Goal: Information Seeking & Learning: Learn about a topic

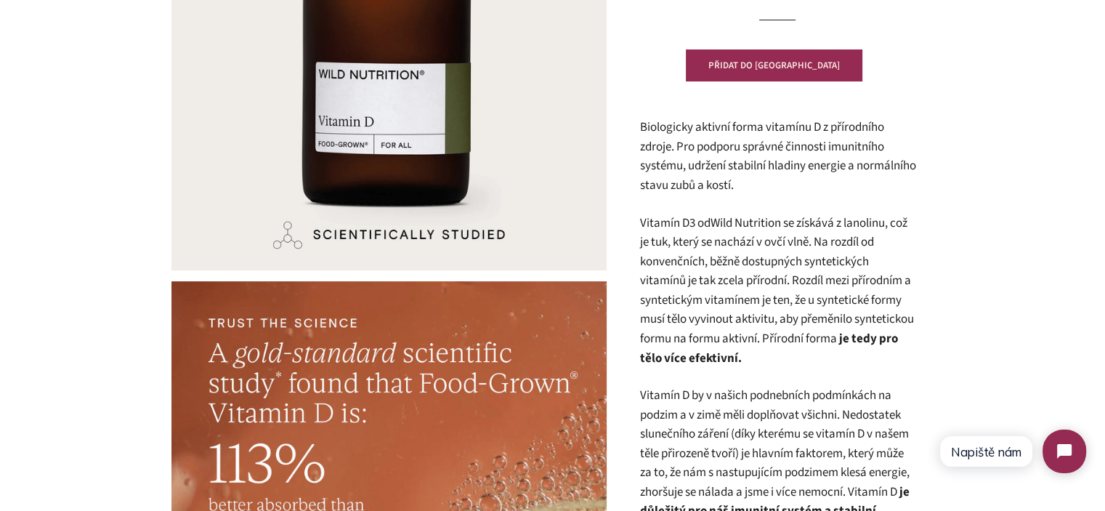
click at [721, 174] on p "Biologicky aktivní forma vitamínu D z přírodního zdroje. Pro podporu správné či…" at bounding box center [777, 156] width 276 height 77
click at [721, 174] on span "Biologicky aktivní forma vitamínu D z přírodního zdroje. Pro podporu správné či…" at bounding box center [777, 156] width 276 height 76
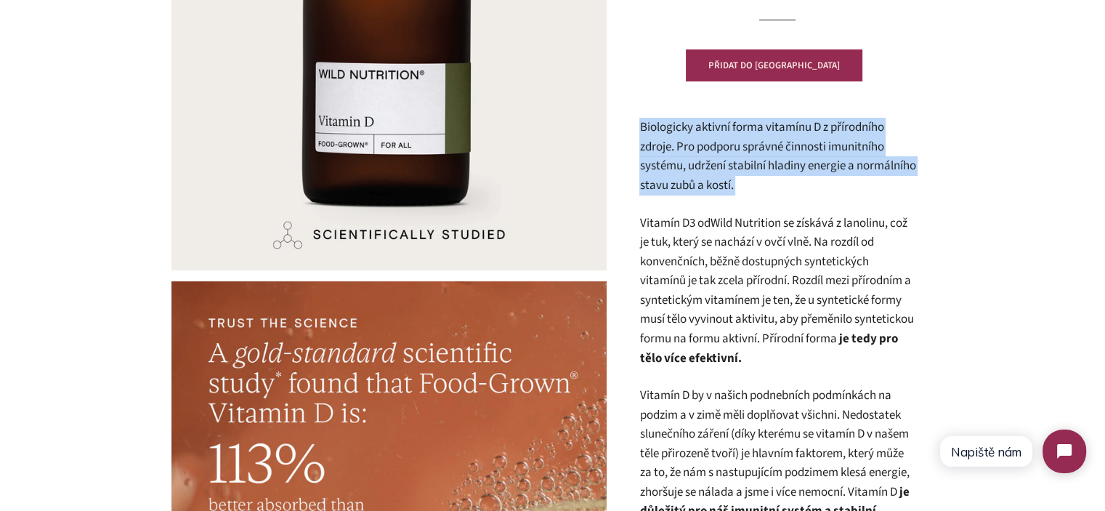
click at [721, 174] on span "Biologicky aktivní forma vitamínu D z přírodního zdroje. Pro podporu správné či…" at bounding box center [777, 156] width 276 height 76
click at [835, 178] on p "Biologicky aktivní forma vitamínu D z přírodního zdroje. Pro podporu správné či…" at bounding box center [777, 156] width 276 height 77
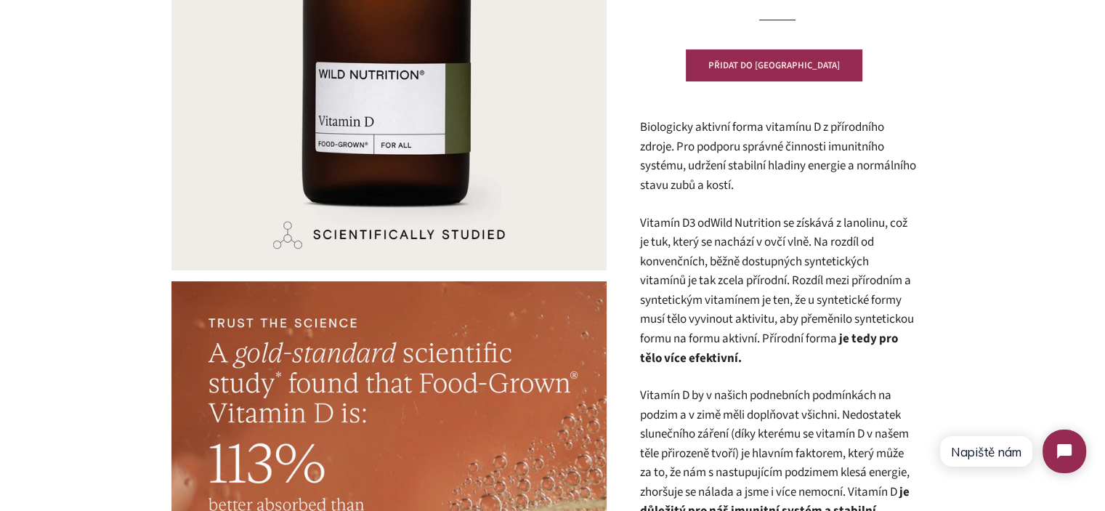
click at [841, 235] on p "Vitamín D3 od Wild Nutrition se získává z lanolinu, což je tuk, který se nacház…" at bounding box center [777, 291] width 276 height 155
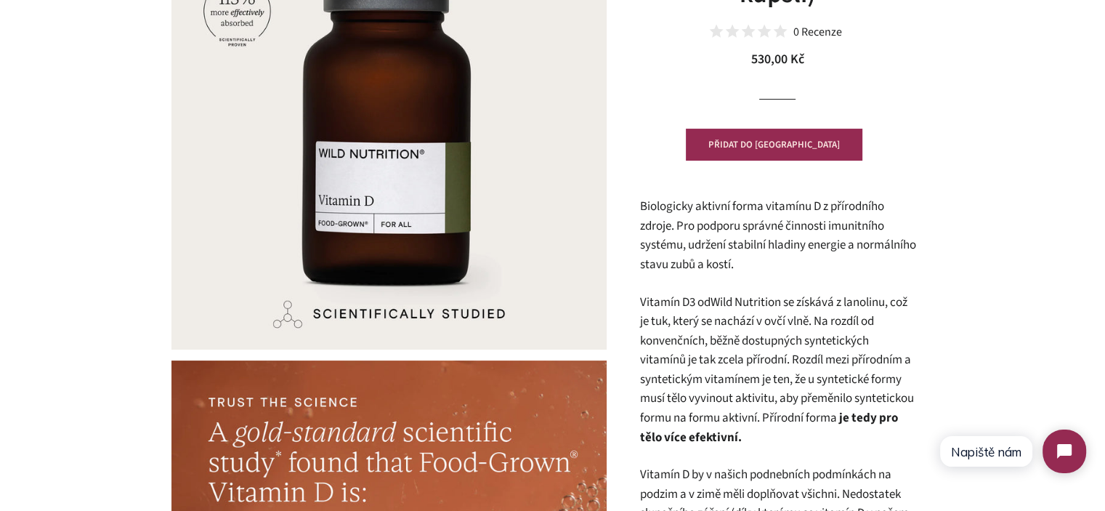
scroll to position [227, 0]
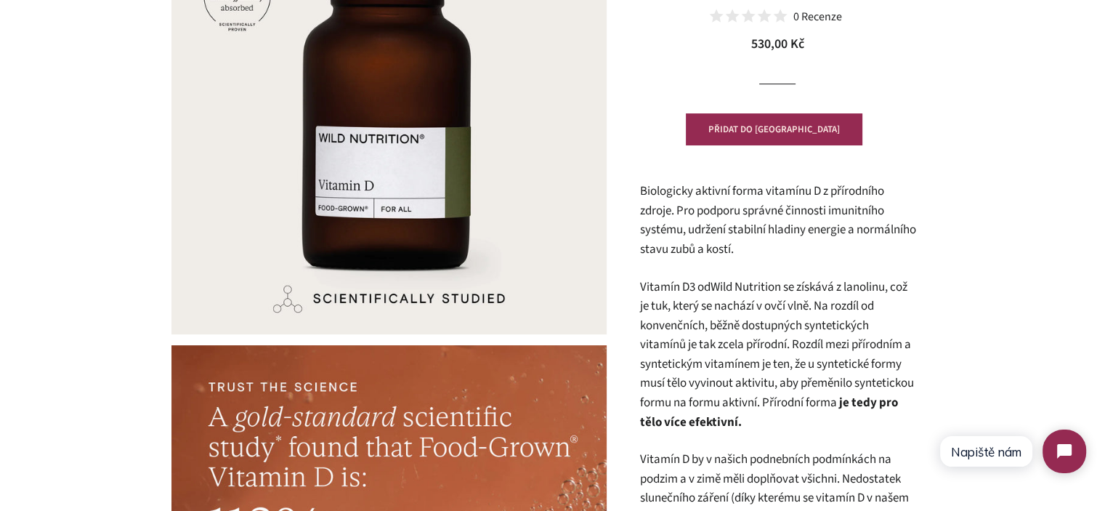
click at [801, 235] on span "Biologicky aktivní forma vitamínu D z přírodního zdroje. Pro podporu správné či…" at bounding box center [777, 220] width 276 height 76
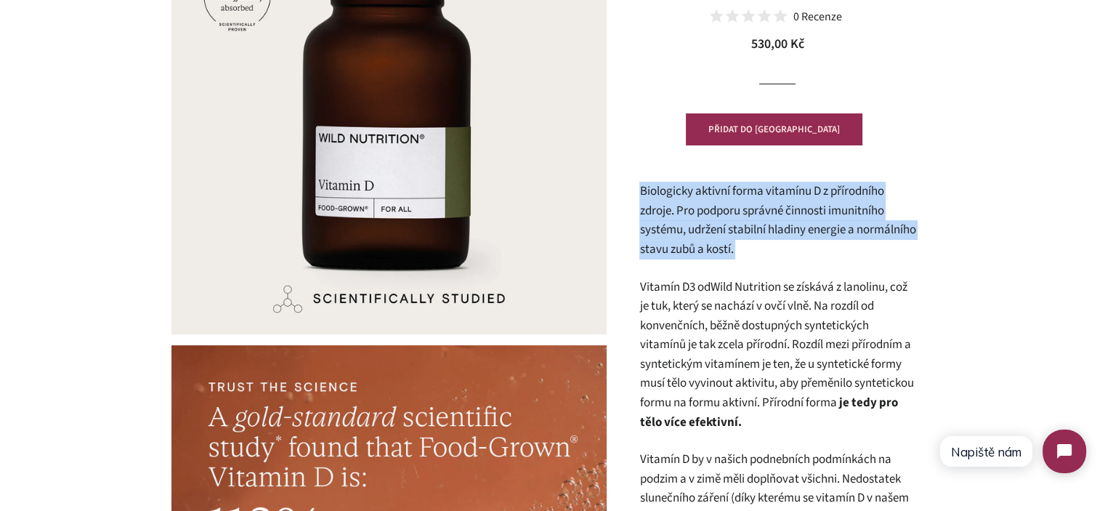
click at [801, 235] on span "Biologicky aktivní forma vitamínu D z přírodního zdroje. Pro podporu správné či…" at bounding box center [777, 220] width 276 height 76
copy div "Biologicky aktivní forma vitamínu D z přírodního zdroje. Pro podporu správné či…"
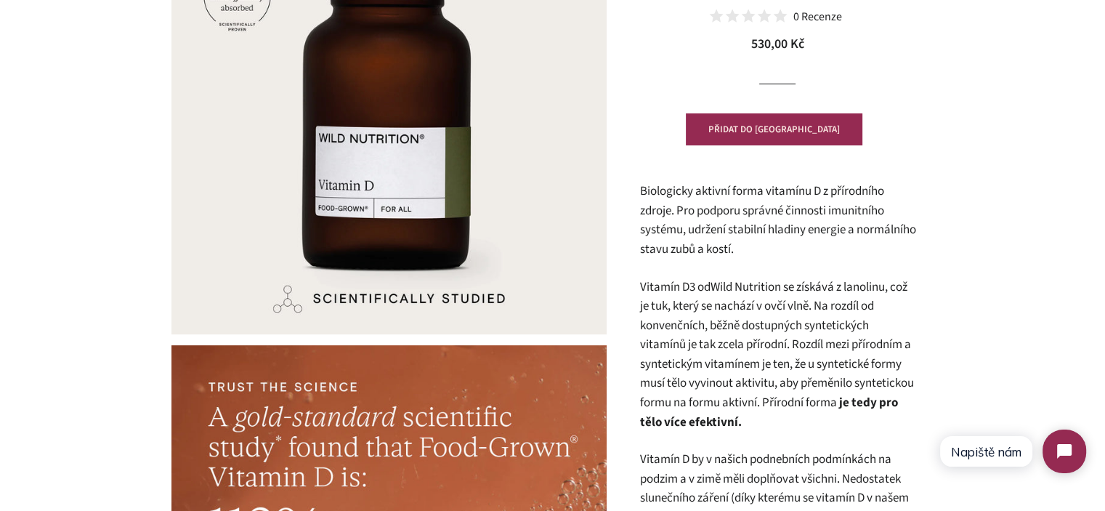
click at [797, 387] on p "Vitamín D3 od Wild Nutrition se získává z lanolinu, což je tuk, který se nacház…" at bounding box center [777, 355] width 276 height 155
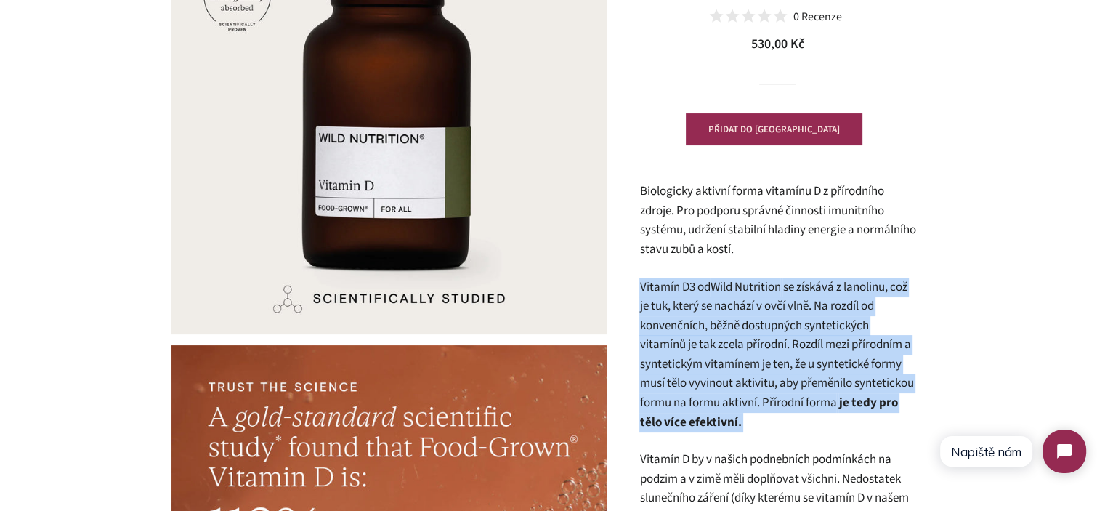
click at [797, 387] on p "Vitamín D3 od Wild Nutrition se získává z lanolinu, což je tuk, který se nacház…" at bounding box center [777, 355] width 276 height 155
click at [860, 413] on p "Vitamín D3 od Wild Nutrition se získává z lanolinu, což je tuk, který se nacház…" at bounding box center [777, 355] width 276 height 155
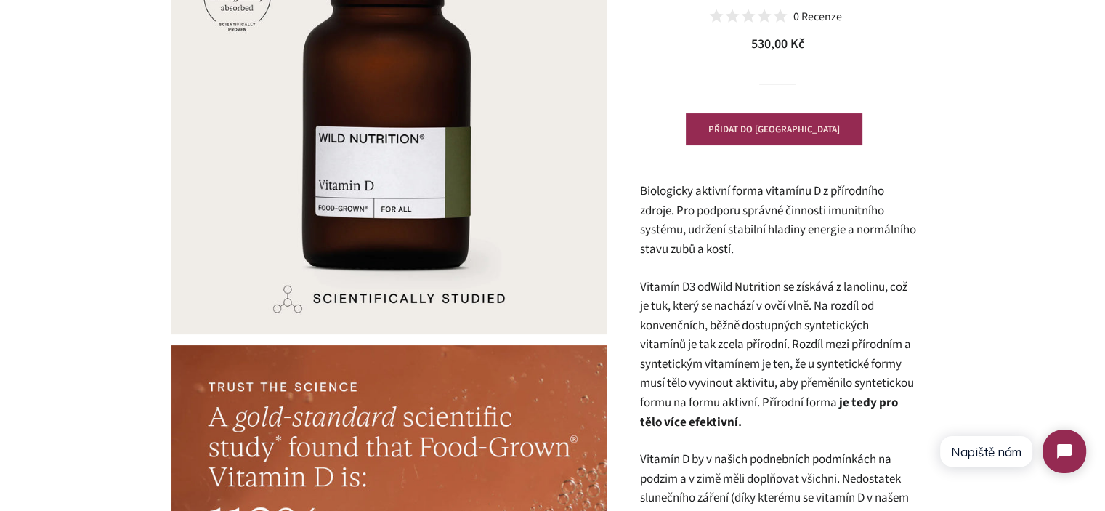
click at [834, 421] on p "Vitamín D3 od Wild Nutrition se získává z lanolinu, což je tuk, který se nacház…" at bounding box center [777, 355] width 276 height 155
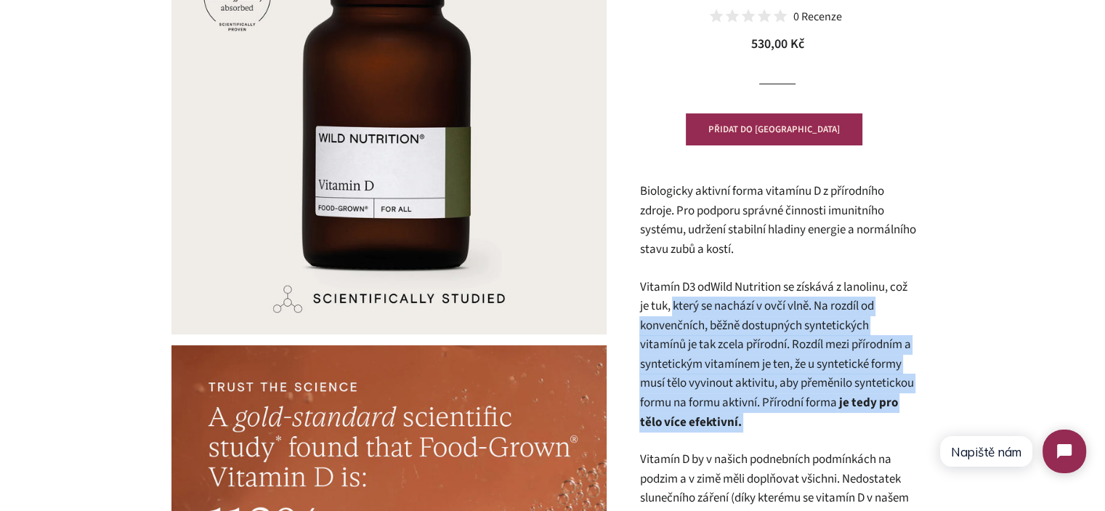
drag, startPoint x: 834, startPoint y: 421, endPoint x: 682, endPoint y: 314, distance: 186.7
click at [682, 314] on p "Vitamín D3 od Wild Nutrition se získává z lanolinu, což je tuk, který se nacház…" at bounding box center [777, 355] width 276 height 155
click at [718, 342] on p "Vitamín D3 od Wild Nutrition se získává z lanolinu, což je tuk, který se nacház…" at bounding box center [777, 355] width 276 height 155
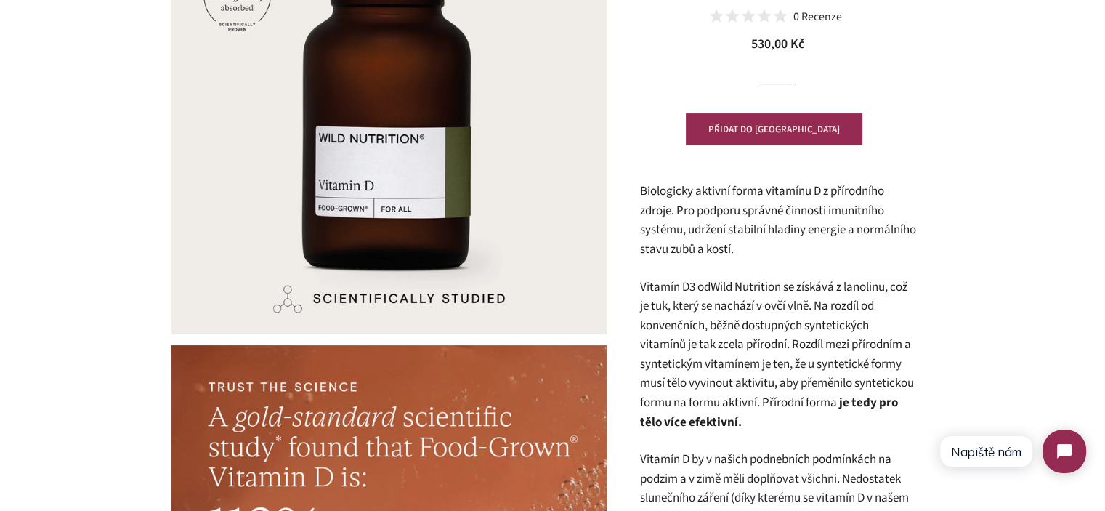
scroll to position [517, 0]
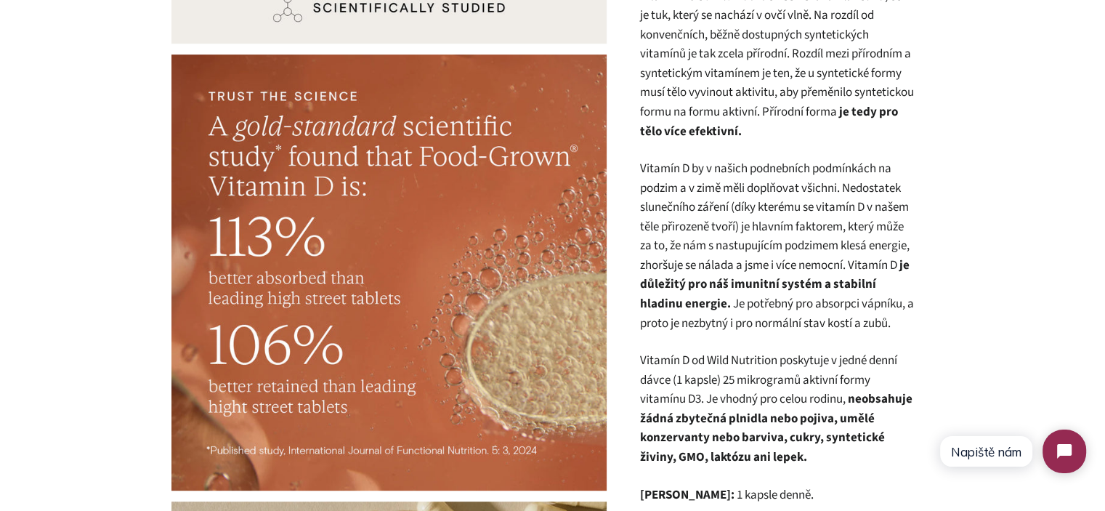
click at [713, 238] on p "Vitamín D by v našich podnebních podmínkách na podzim a v zimě měli doplňovat v…" at bounding box center [777, 246] width 276 height 174
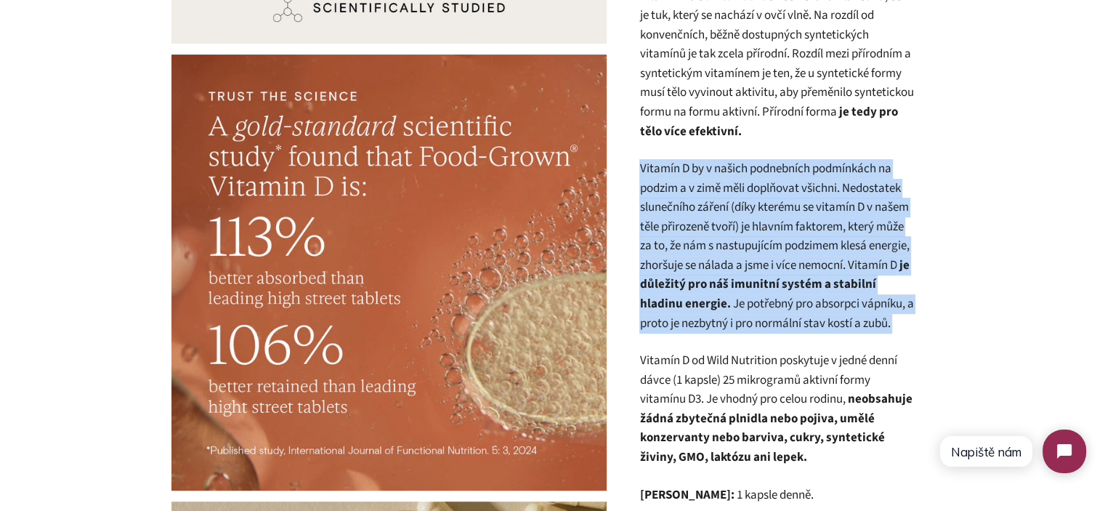
click at [713, 238] on p "Vitamín D by v našich podnebních podmínkách na podzim a v zimě měli doplňovat v…" at bounding box center [777, 246] width 276 height 174
click at [657, 177] on p "Vitamín D by v našich podnebních podmínkách na podzim a v zimě měli doplňovat v…" at bounding box center [777, 246] width 276 height 174
drag, startPoint x: 657, startPoint y: 176, endPoint x: 882, endPoint y: 315, distance: 264.9
click at [882, 315] on p "Vitamín D by v našich podnebních podmínkách na podzim a v zimě měli doplňovat v…" at bounding box center [777, 246] width 276 height 174
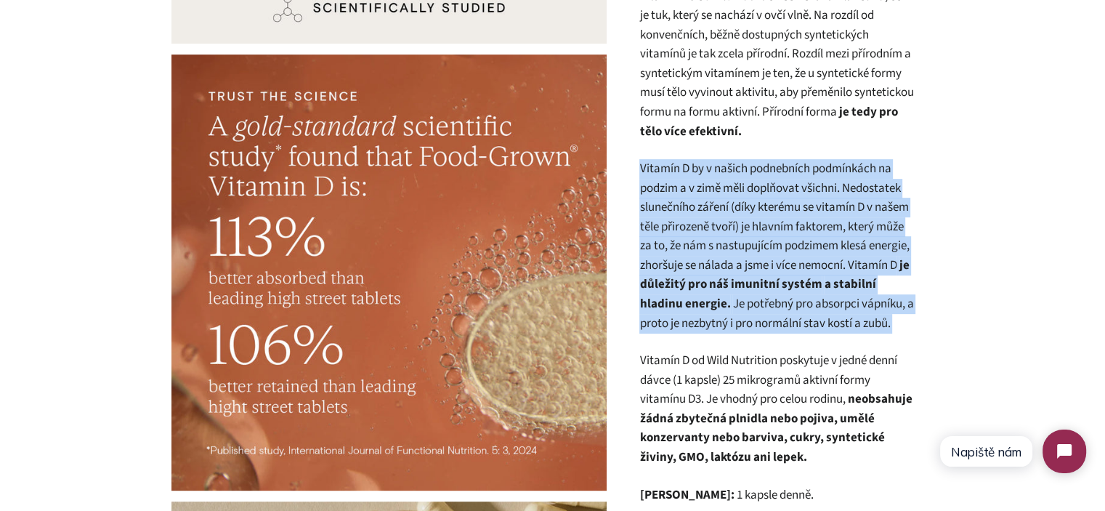
click at [882, 315] on p "Vitamín D by v našich podnebních podmínkách na podzim a v zimě měli doplňovat v…" at bounding box center [777, 246] width 276 height 174
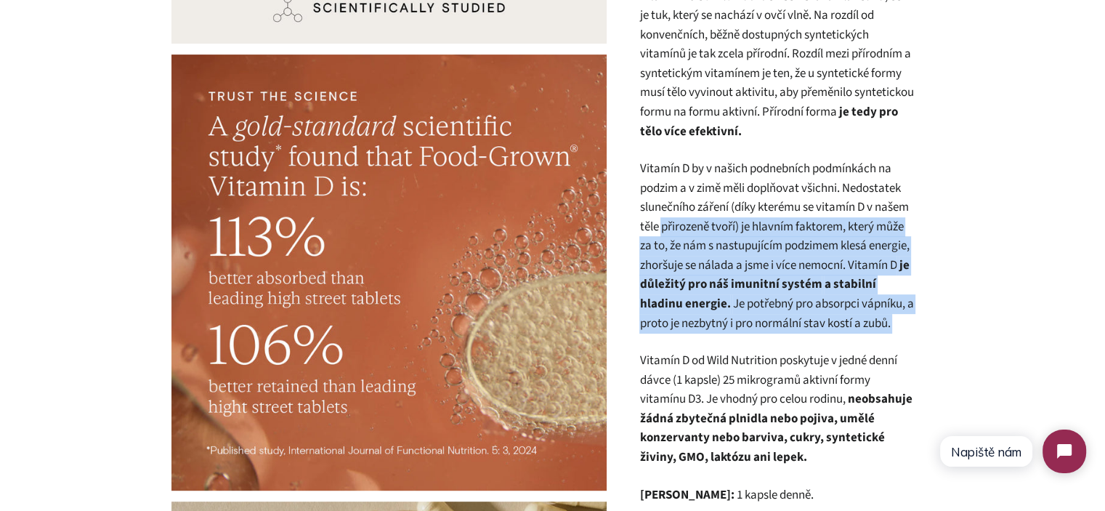
drag, startPoint x: 882, startPoint y: 315, endPoint x: 703, endPoint y: 218, distance: 203.5
click at [703, 218] on p "Vitamín D by v našich podnebních podmínkách na podzim a v zimě měli doplňovat v…" at bounding box center [777, 246] width 276 height 174
drag, startPoint x: 887, startPoint y: 269, endPoint x: 894, endPoint y: 326, distance: 57.8
click at [894, 326] on p "Vitamín D by v našich podnebních podmínkách na podzim a v zimě měli doplňovat v…" at bounding box center [777, 246] width 276 height 174
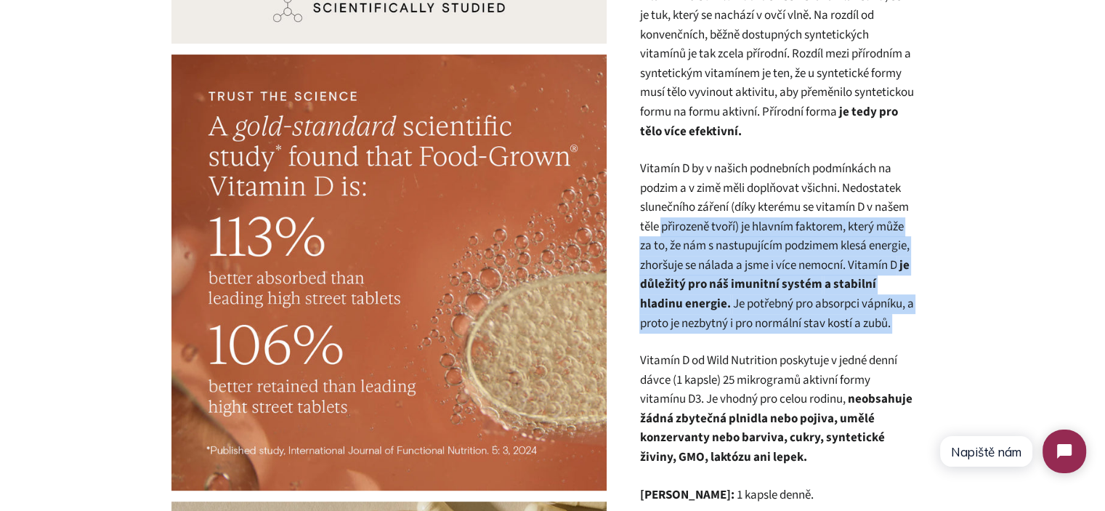
click at [894, 326] on p "Vitamín D by v našich podnebních podmínkách na podzim a v zimě měli doplňovat v…" at bounding box center [777, 246] width 276 height 174
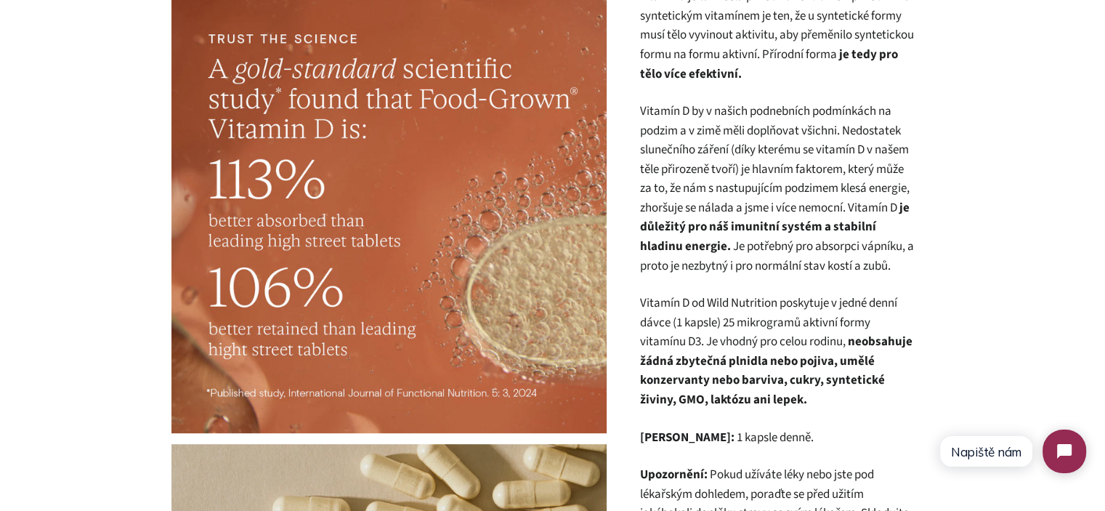
scroll to position [663, 0]
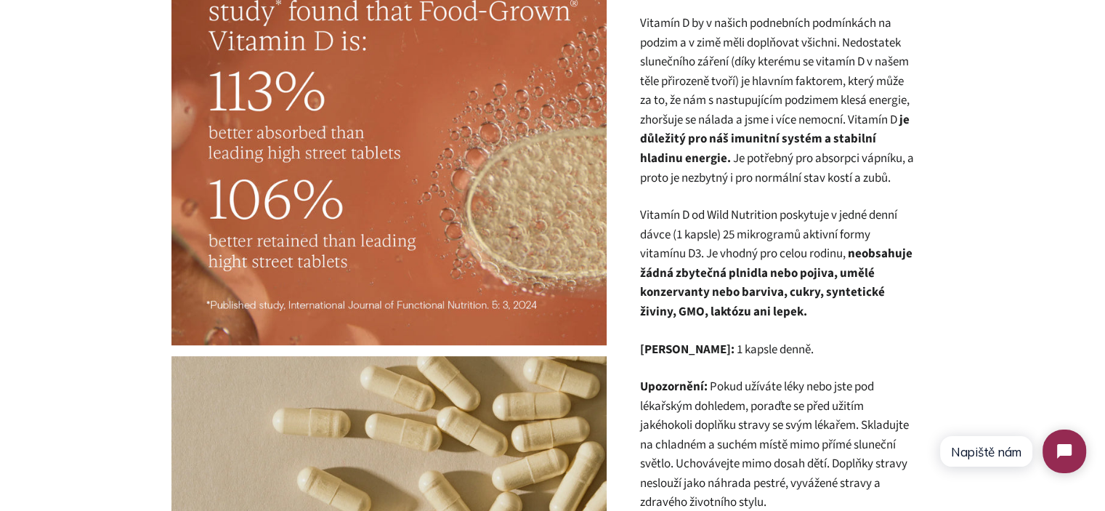
click at [834, 182] on p "Vitamín D by v našich podnebních podmínkách na podzim a v zimě měli doplňovat v…" at bounding box center [777, 101] width 276 height 174
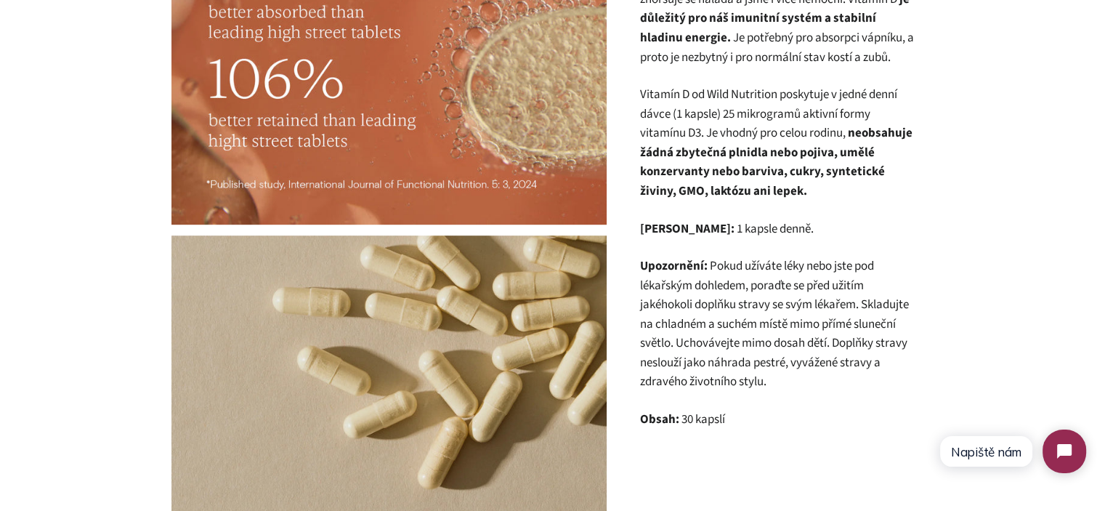
scroll to position [808, 0]
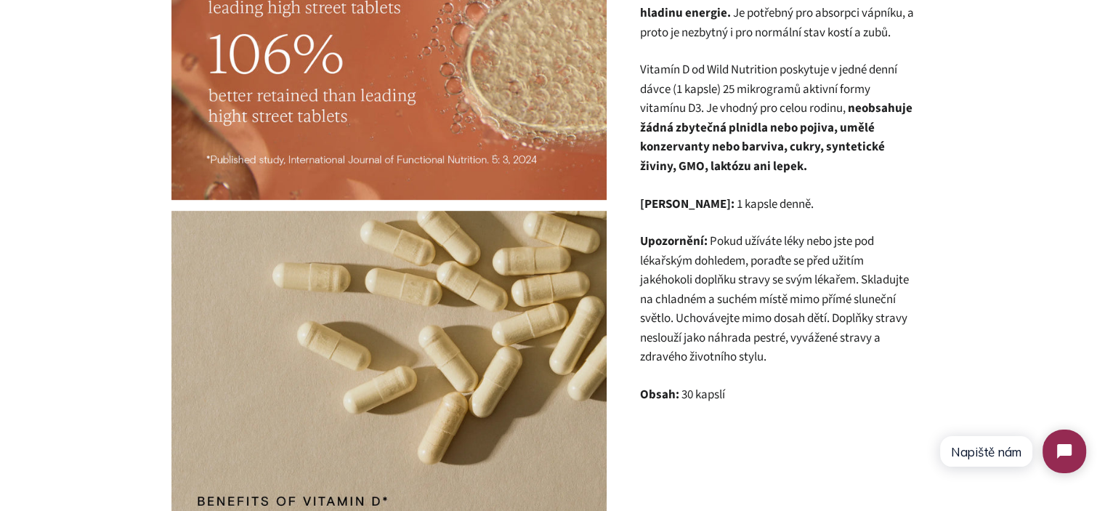
click at [755, 276] on p "Upozornění: Pokud užíváte léky nebo jste pod lékařským dohledem, poraďte se pře…" at bounding box center [777, 299] width 276 height 135
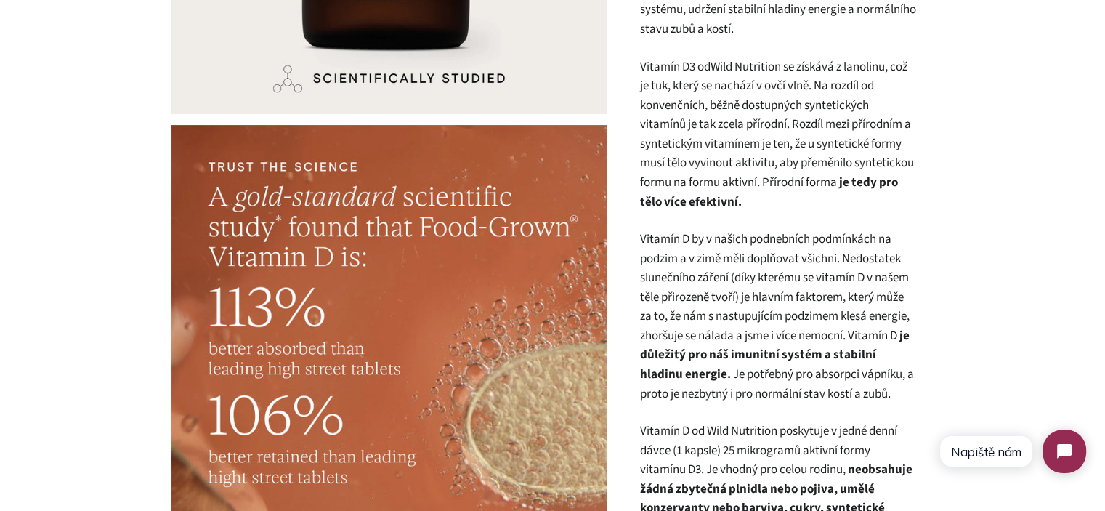
scroll to position [445, 0]
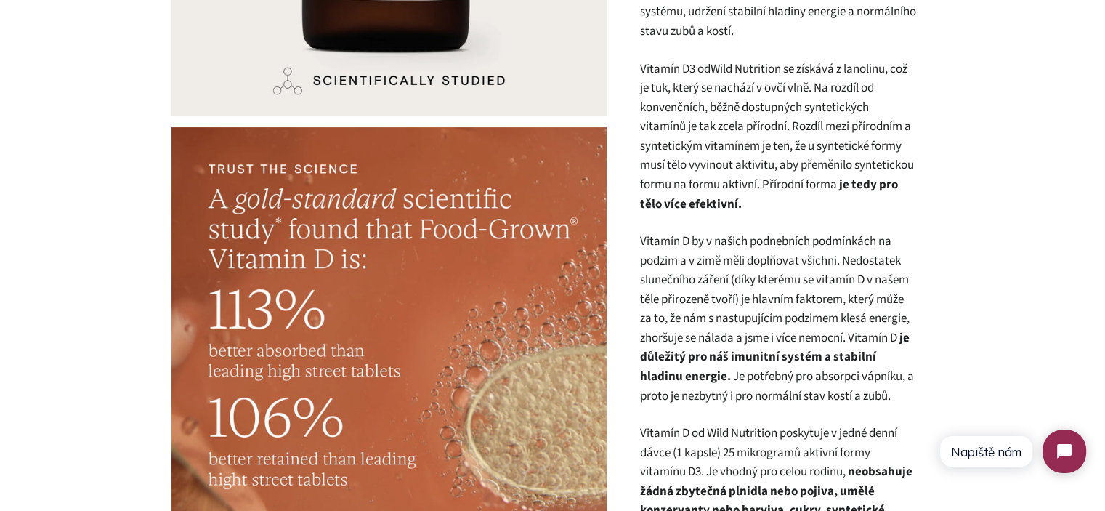
drag, startPoint x: 868, startPoint y: 395, endPoint x: 622, endPoint y: 339, distance: 252.4
click at [622, 339] on div "Přírodní Vitamín D (30 kapslí) 0 Recenze Běžná cena Prodejní cena 530,00 Kč Jed…" at bounding box center [770, 248] width 327 height 1136
click at [648, 339] on p "Vitamín D by v našich podnebních podmínkách na podzim a v zimě měli doplňovat v…" at bounding box center [777, 319] width 276 height 174
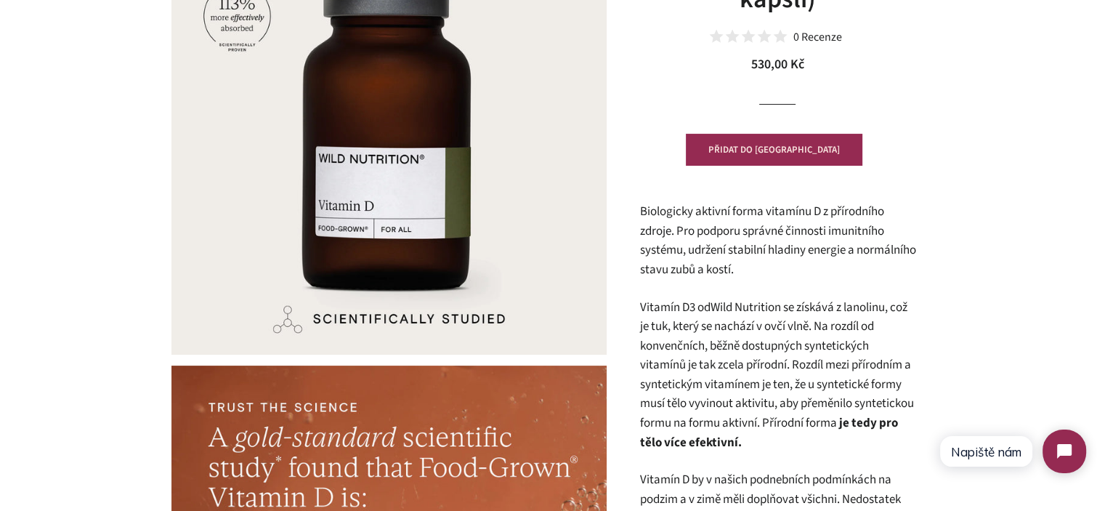
scroll to position [218, 0]
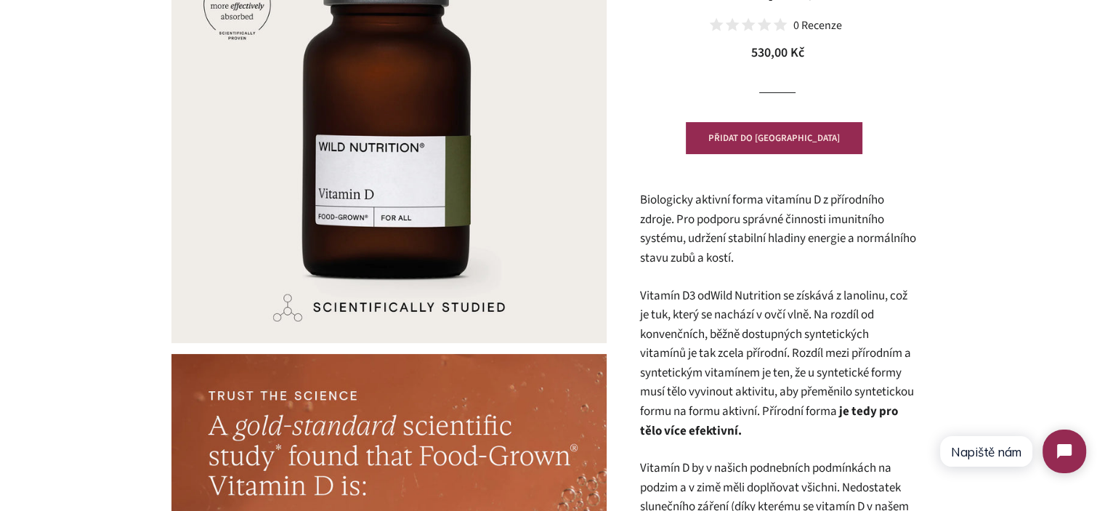
click at [784, 227] on span "Biologicky aktivní forma vitamínu D z přírodního zdroje. Pro podporu správné či…" at bounding box center [777, 229] width 276 height 76
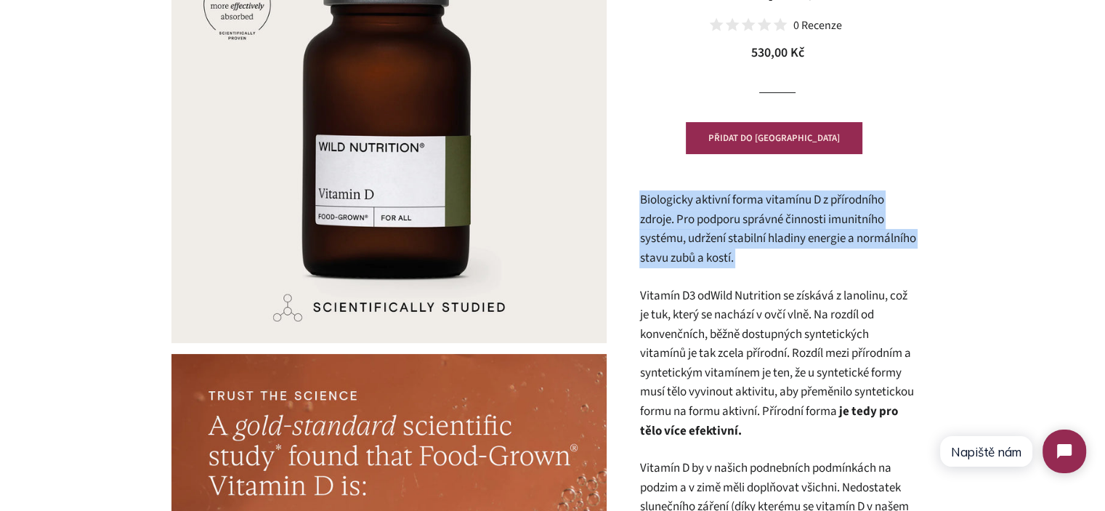
click at [784, 227] on span "Biologicky aktivní forma vitamínu D z přírodního zdroje. Pro podporu správné či…" at bounding box center [777, 229] width 276 height 76
click at [852, 256] on p "Biologicky aktivní forma vitamínu D z přírodního zdroje. Pro podporu správné či…" at bounding box center [777, 228] width 276 height 77
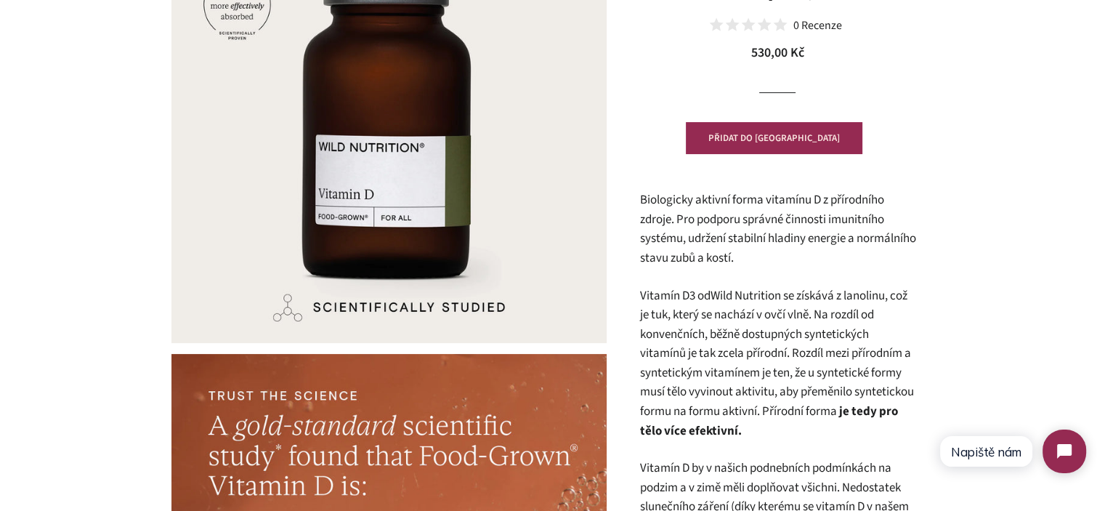
click at [638, 201] on div "Přírodní Vitamín D (30 kapslí) 0 Recenze Běžná cena Prodejní cena 530,00 Kč Jed…" at bounding box center [770, 475] width 327 height 1136
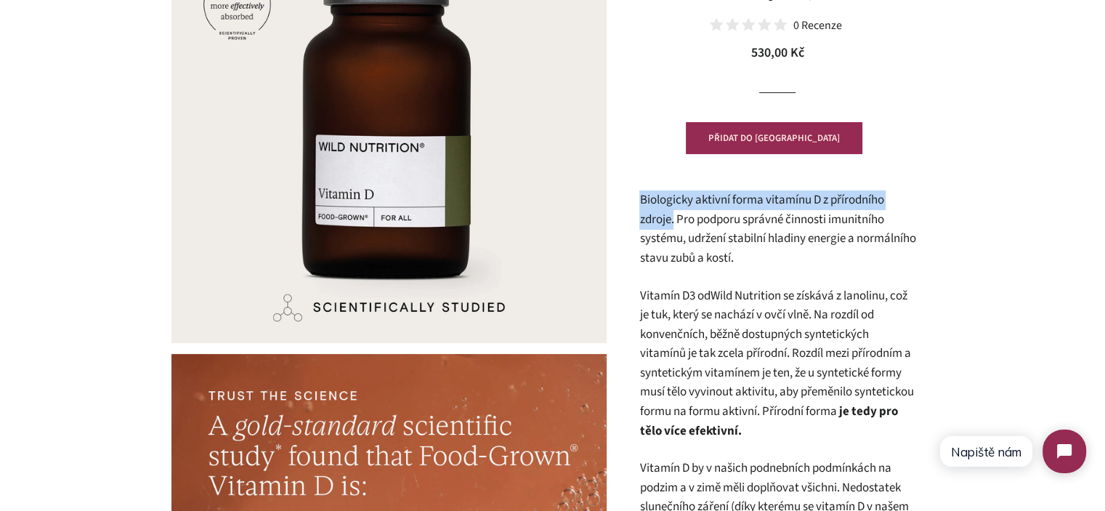
drag, startPoint x: 638, startPoint y: 201, endPoint x: 670, endPoint y: 223, distance: 39.1
click at [670, 223] on div "Přírodní Vitamín D (30 kapslí) 0 Recenze Běžná cena Prodejní cena 530,00 Kč Jed…" at bounding box center [770, 475] width 327 height 1136
copy span "Biologicky aktivní forma vitamínu D z přírodního zdroje."
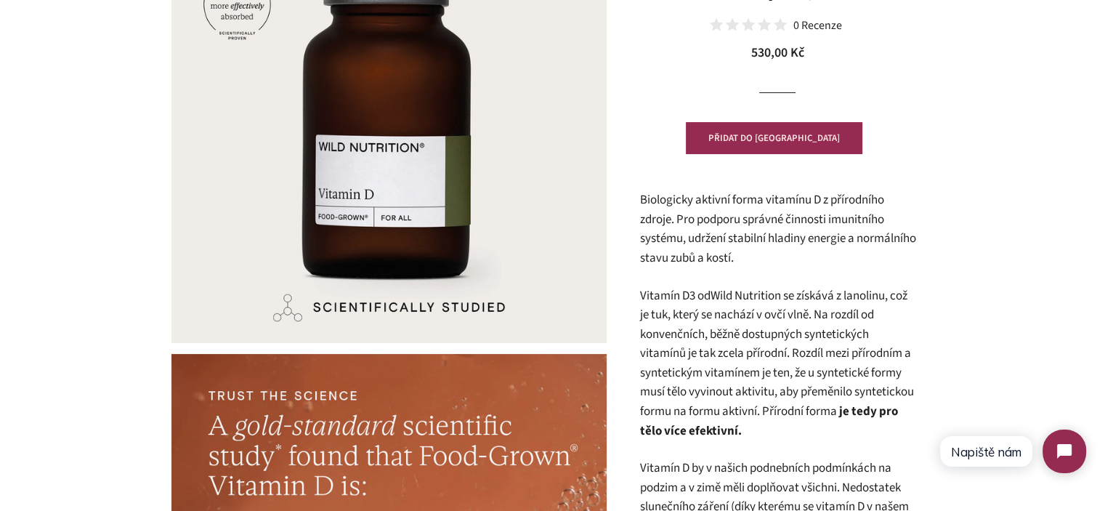
click at [753, 252] on span "Biologicky aktivní forma vitamínu D z přírodního zdroje. Pro podporu správné či…" at bounding box center [777, 229] width 276 height 76
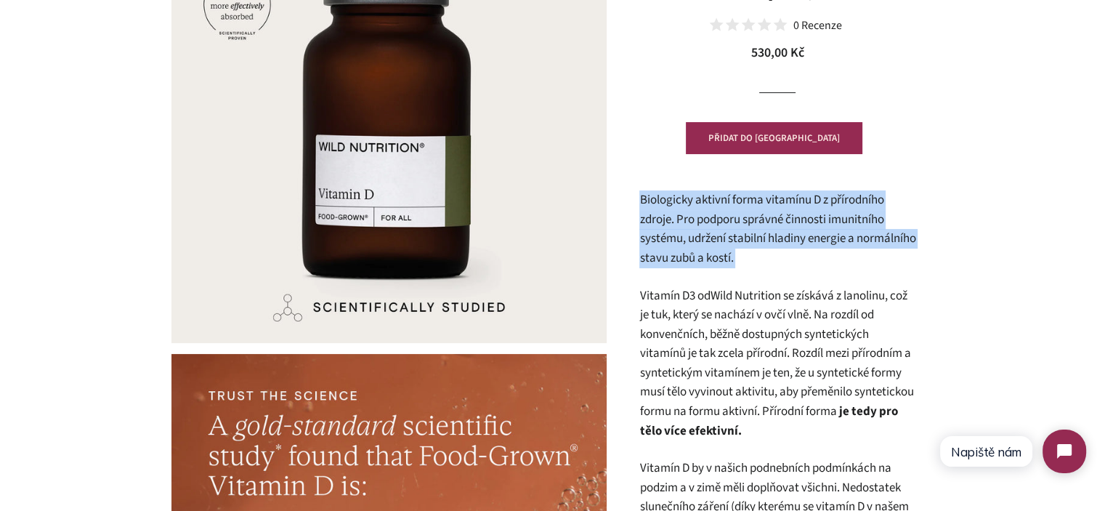
click at [753, 252] on span "Biologicky aktivní forma vitamínu D z přírodního zdroje. Pro podporu správné či…" at bounding box center [777, 229] width 276 height 76
click at [825, 263] on p "Biologicky aktivní forma vitamínu D z přírodního zdroje. Pro podporu správné či…" at bounding box center [777, 228] width 276 height 77
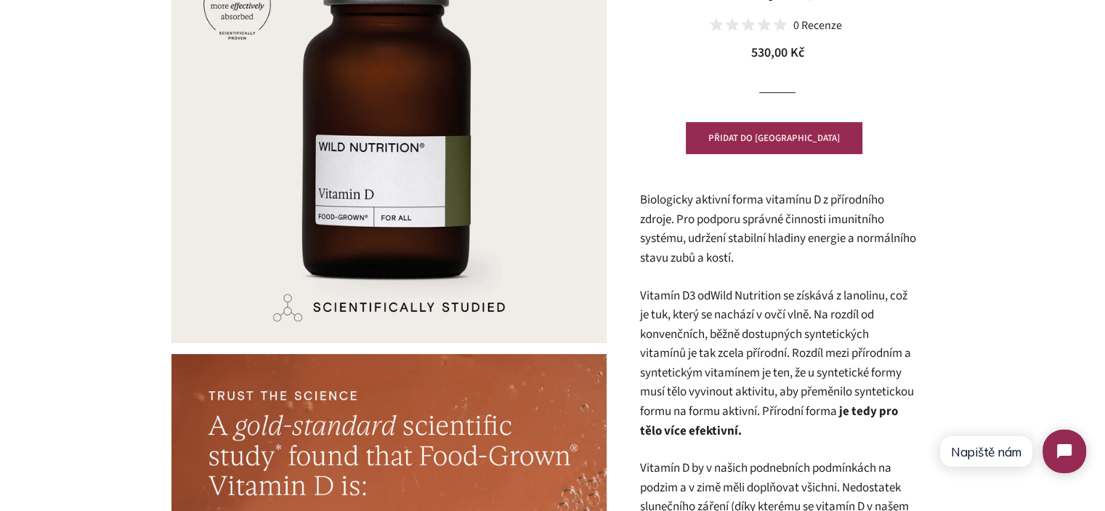
click at [788, 310] on p "Vitamín D3 od Wild Nutrition se získává z lanolinu, což je tuk, který se nacház…" at bounding box center [777, 363] width 276 height 155
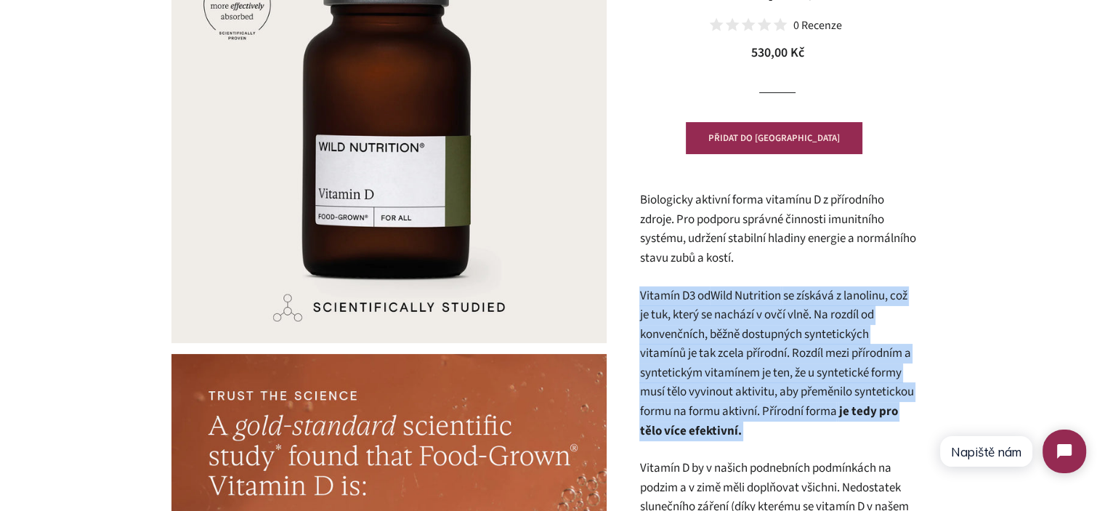
drag, startPoint x: 788, startPoint y: 310, endPoint x: 818, endPoint y: 416, distance: 110.4
click at [822, 417] on p "Vitamín D3 od Wild Nutrition se získává z lanolinu, což je tuk, který se nacház…" at bounding box center [777, 363] width 276 height 155
click at [817, 416] on p "Vitamín D3 od Wild Nutrition se získává z lanolinu, což je tuk, který se nacház…" at bounding box center [777, 363] width 276 height 155
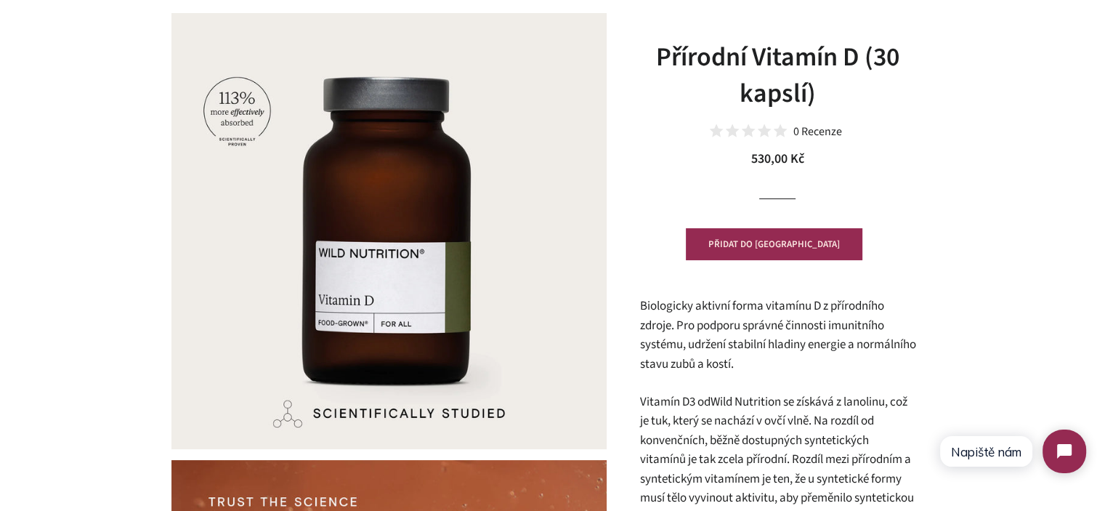
scroll to position [0, 0]
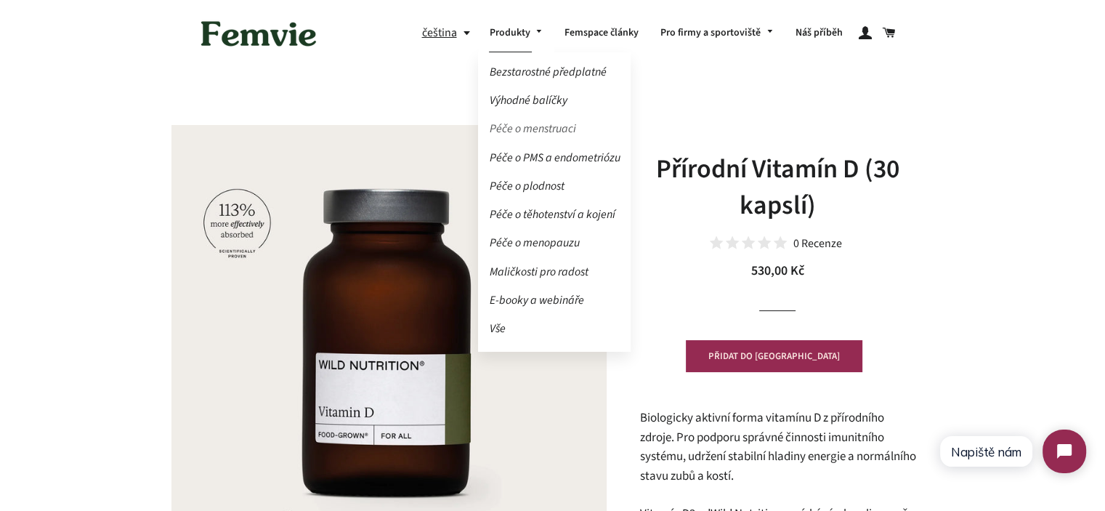
click at [538, 121] on link "Péče o menstruaci" at bounding box center [554, 128] width 153 height 25
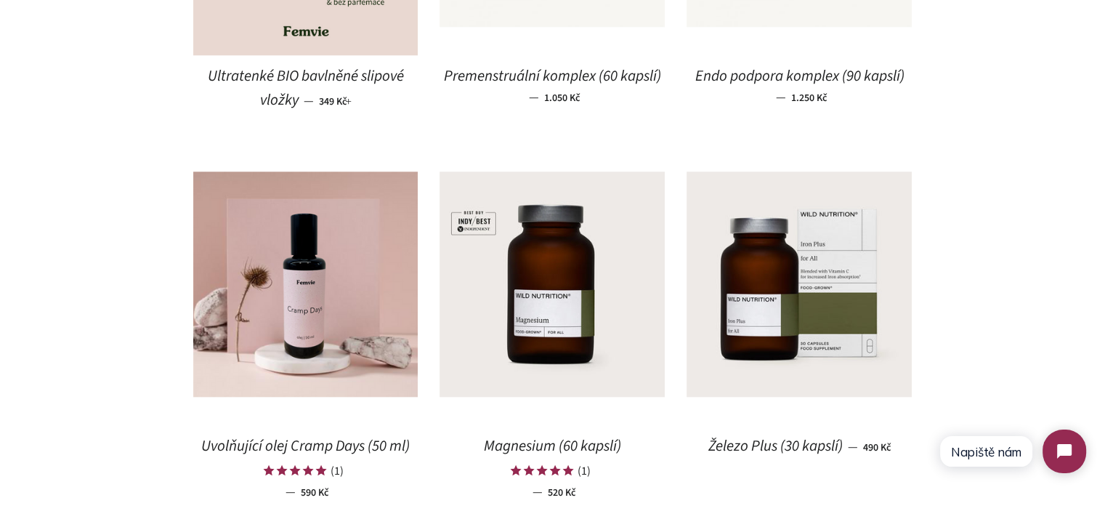
scroll to position [1380, 0]
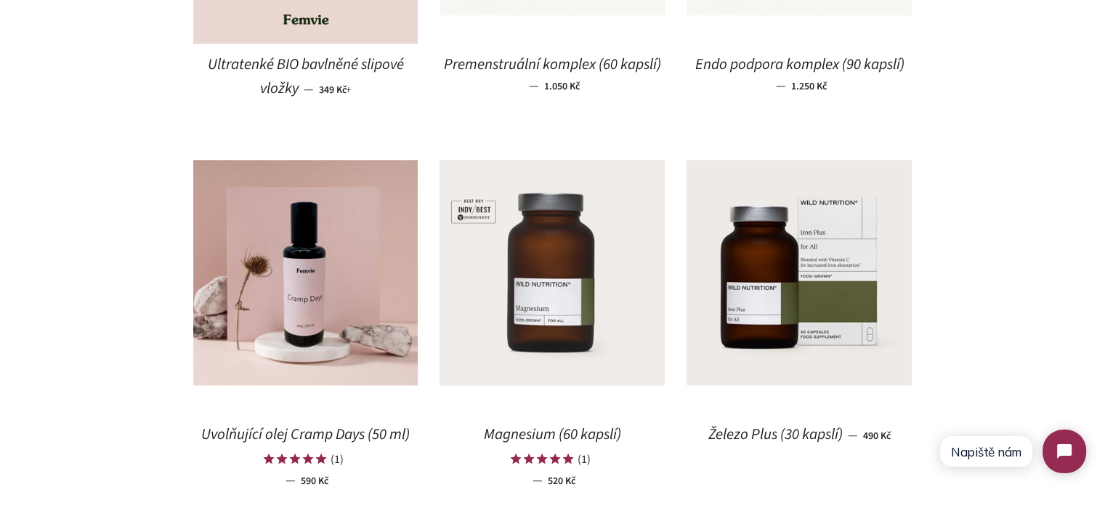
click at [561, 272] on img at bounding box center [552, 272] width 225 height 225
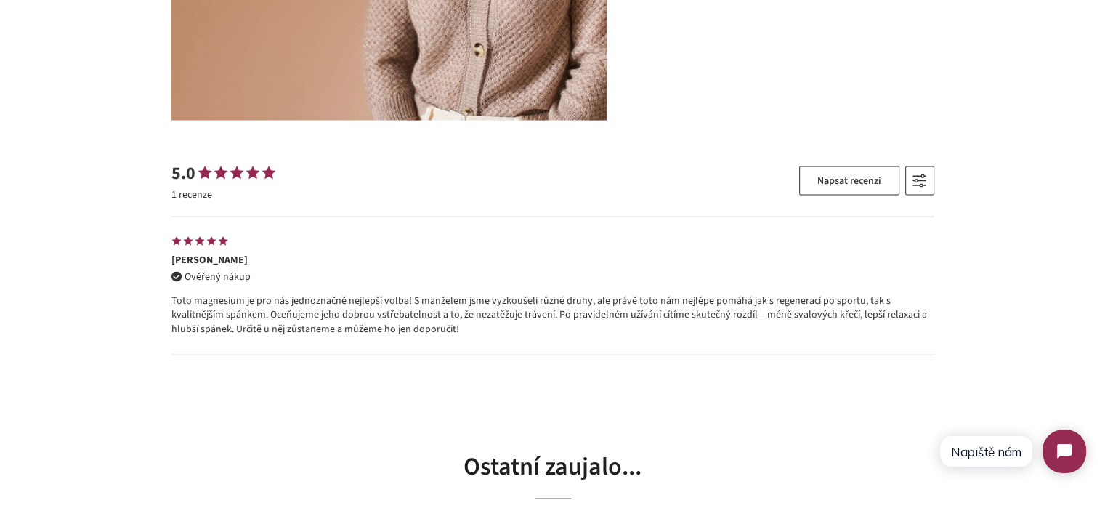
scroll to position [3116, 0]
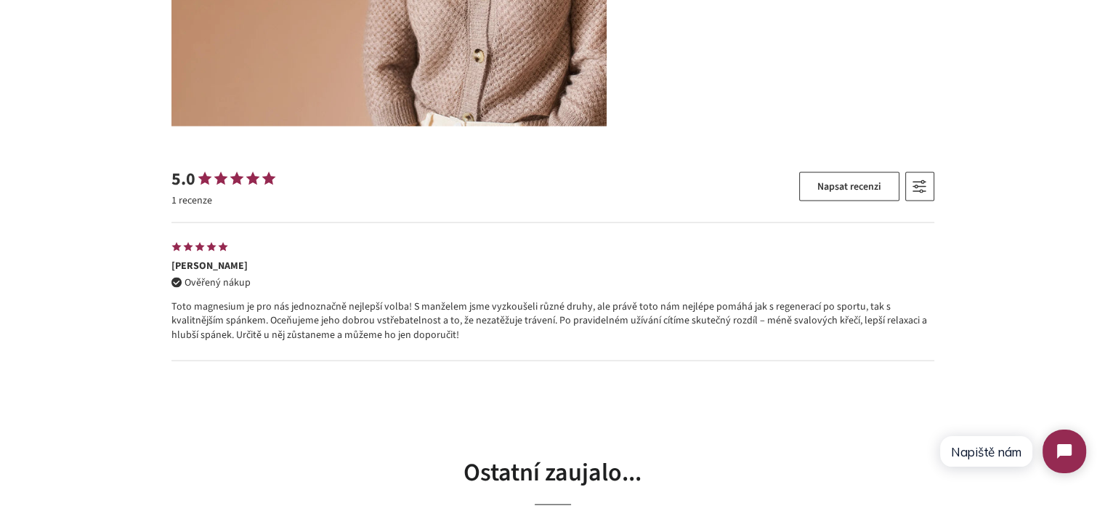
click at [356, 339] on p "Toto magnesium je pro nás jednoznačně nejlepší volba! S manželem jsme vyzkoušel…" at bounding box center [552, 321] width 763 height 43
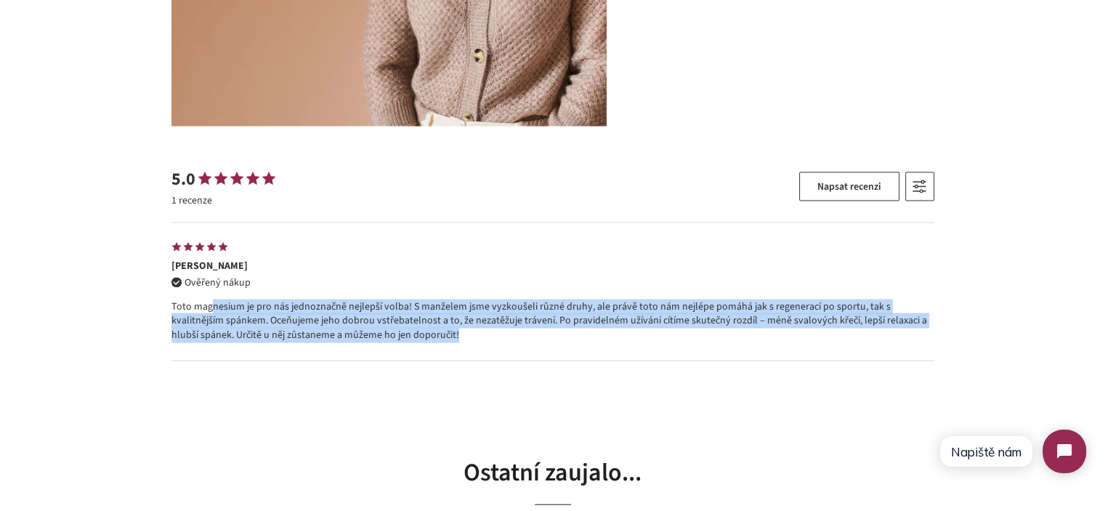
click at [356, 339] on p "Toto magnesium je pro nás jednoznačně nejlepší volba! S manželem jsme vyzkoušel…" at bounding box center [552, 321] width 763 height 43
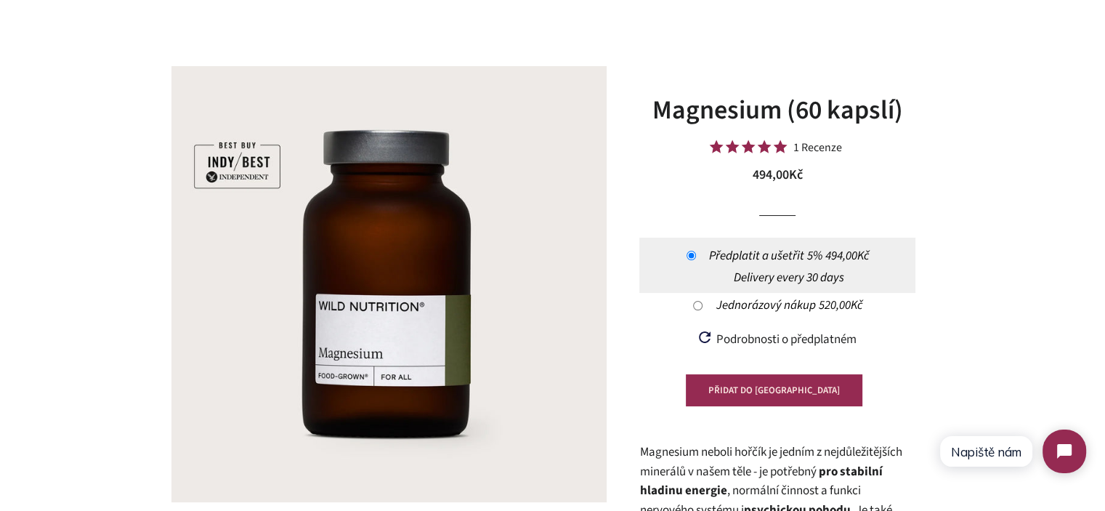
scroll to position [0, 0]
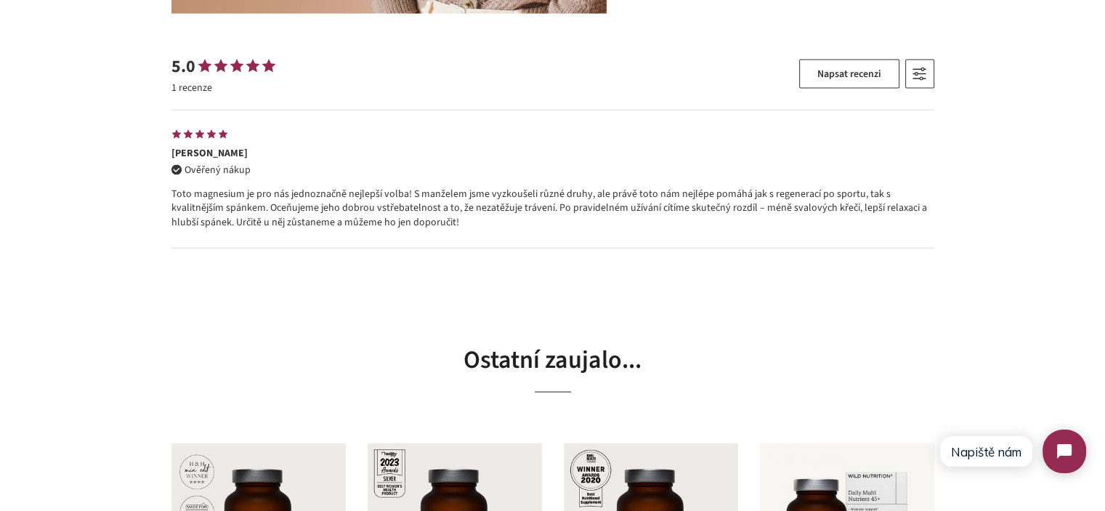
scroll to position [3153, 0]
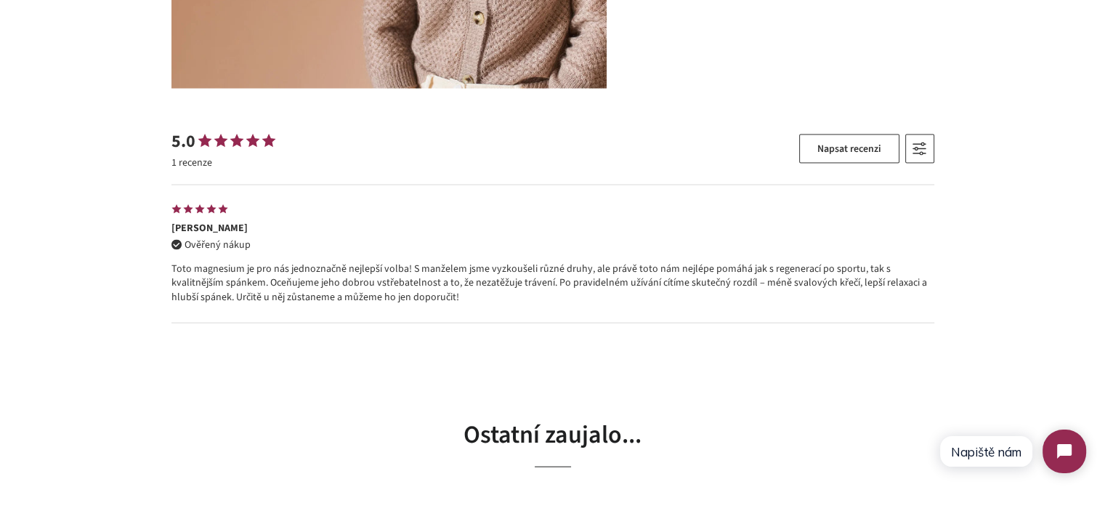
click at [698, 280] on p "Toto magnesium je pro nás jednoznačně nejlepší volba! S manželem jsme vyzkoušel…" at bounding box center [552, 283] width 763 height 43
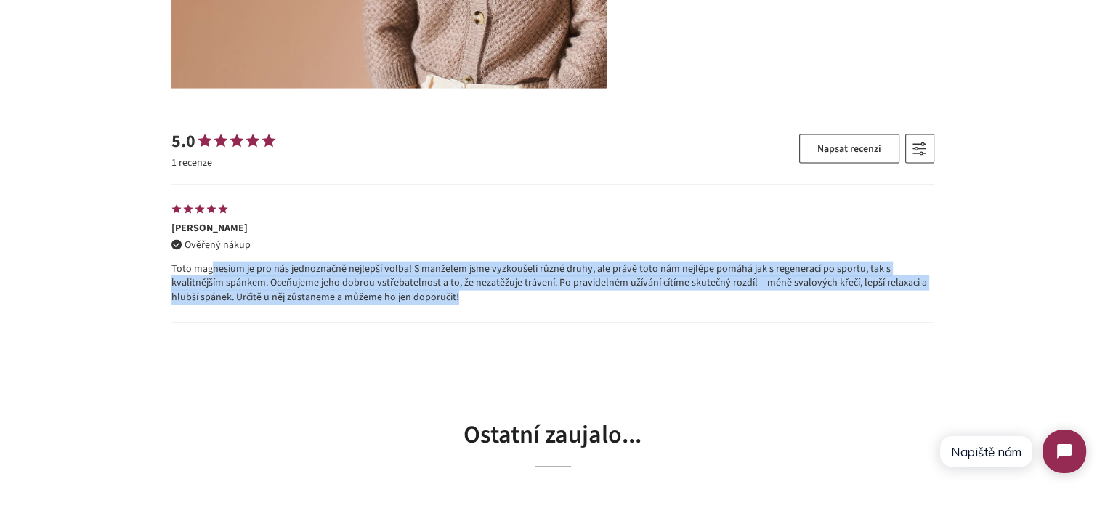
click at [698, 280] on p "Toto magnesium je pro nás jednoznačně nejlepší volba! S manželem jsme vyzkoušel…" at bounding box center [552, 283] width 763 height 43
click at [294, 289] on p "Toto magnesium je pro nás jednoznačně nejlepší volba! S manželem jsme vyzkoušel…" at bounding box center [552, 283] width 763 height 43
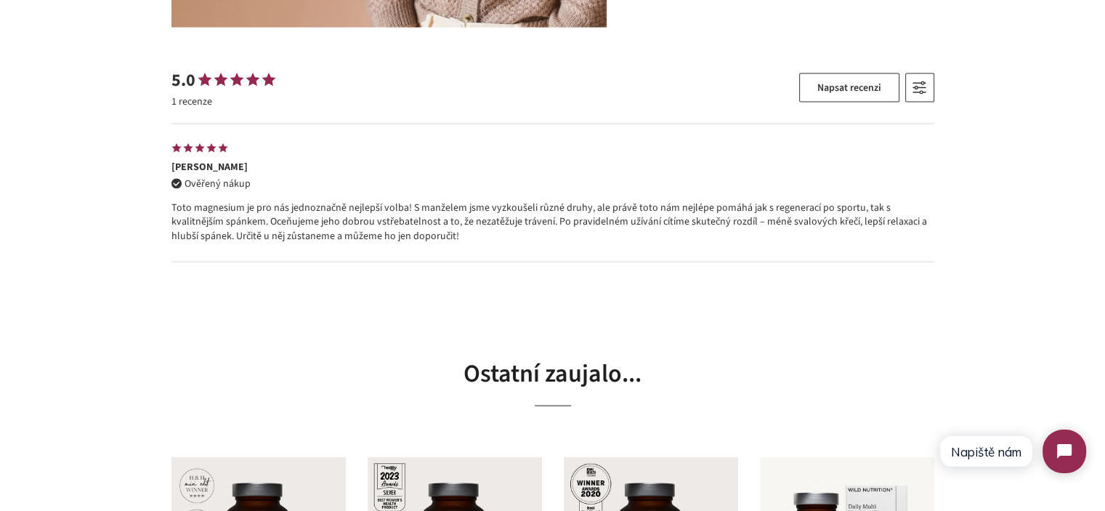
scroll to position [3188, 0]
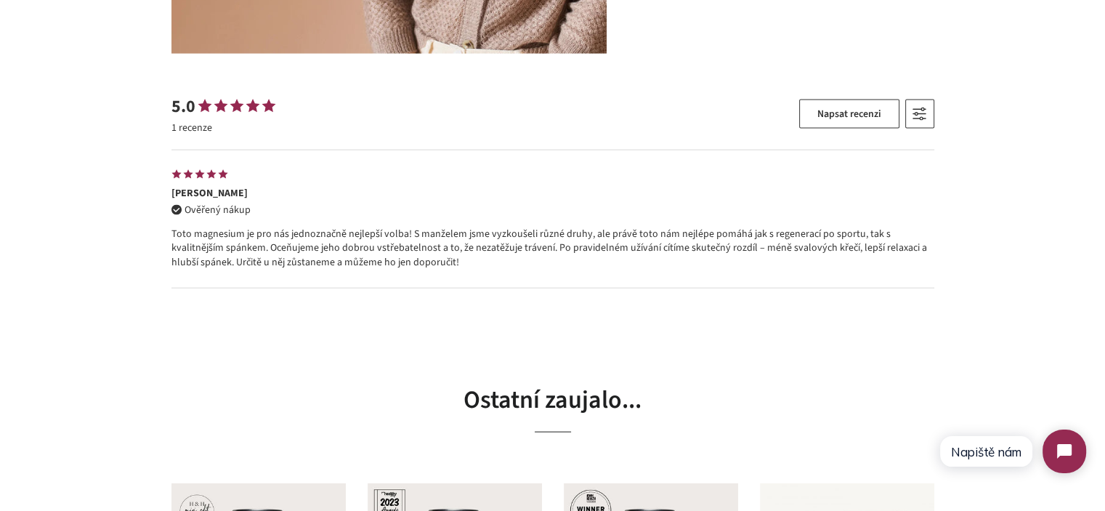
drag, startPoint x: 395, startPoint y: 266, endPoint x: 160, endPoint y: 193, distance: 246.4
click at [182, 238] on p "Toto magnesium je pro nás jednoznačně nejlepší volba! S manželem jsme vyzkoušel…" at bounding box center [552, 248] width 763 height 43
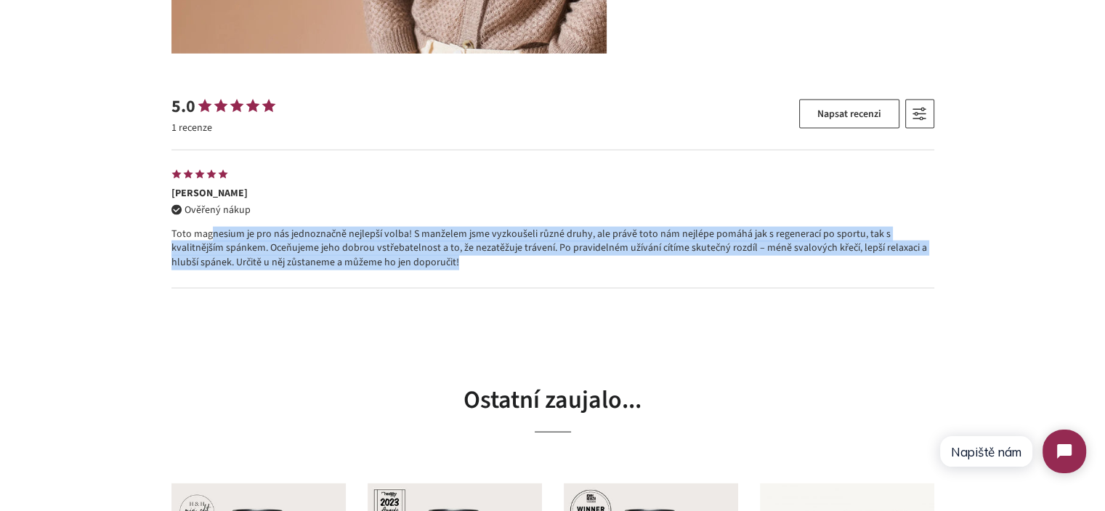
click at [182, 238] on p "Toto magnesium je pro nás jednoznačně nejlepší volba! S manželem jsme vyzkoušel…" at bounding box center [552, 248] width 763 height 43
copy div "Toto magnesium je pro nás jednoznačně nejlepší volba! S manželem jsme vyzkoušel…"
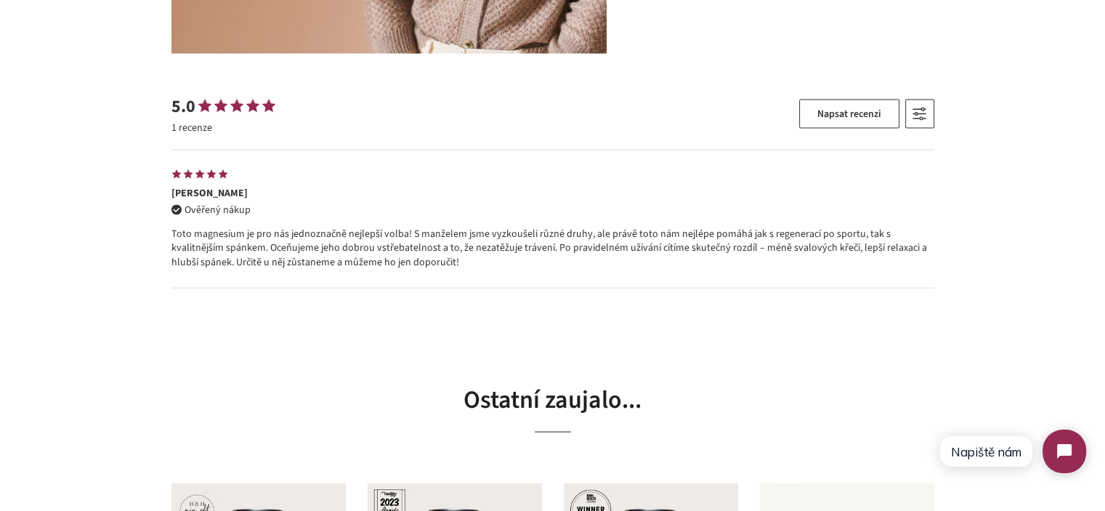
click at [194, 190] on span "Tereza O." at bounding box center [209, 193] width 76 height 15
copy div "Tereza O."
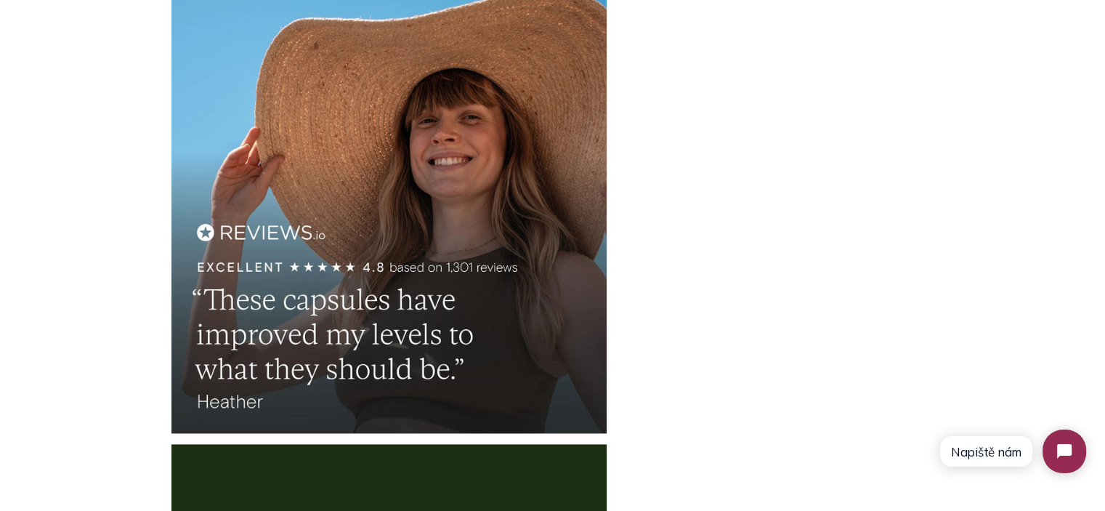
scroll to position [1623, 0]
